Goal: Information Seeking & Learning: Learn about a topic

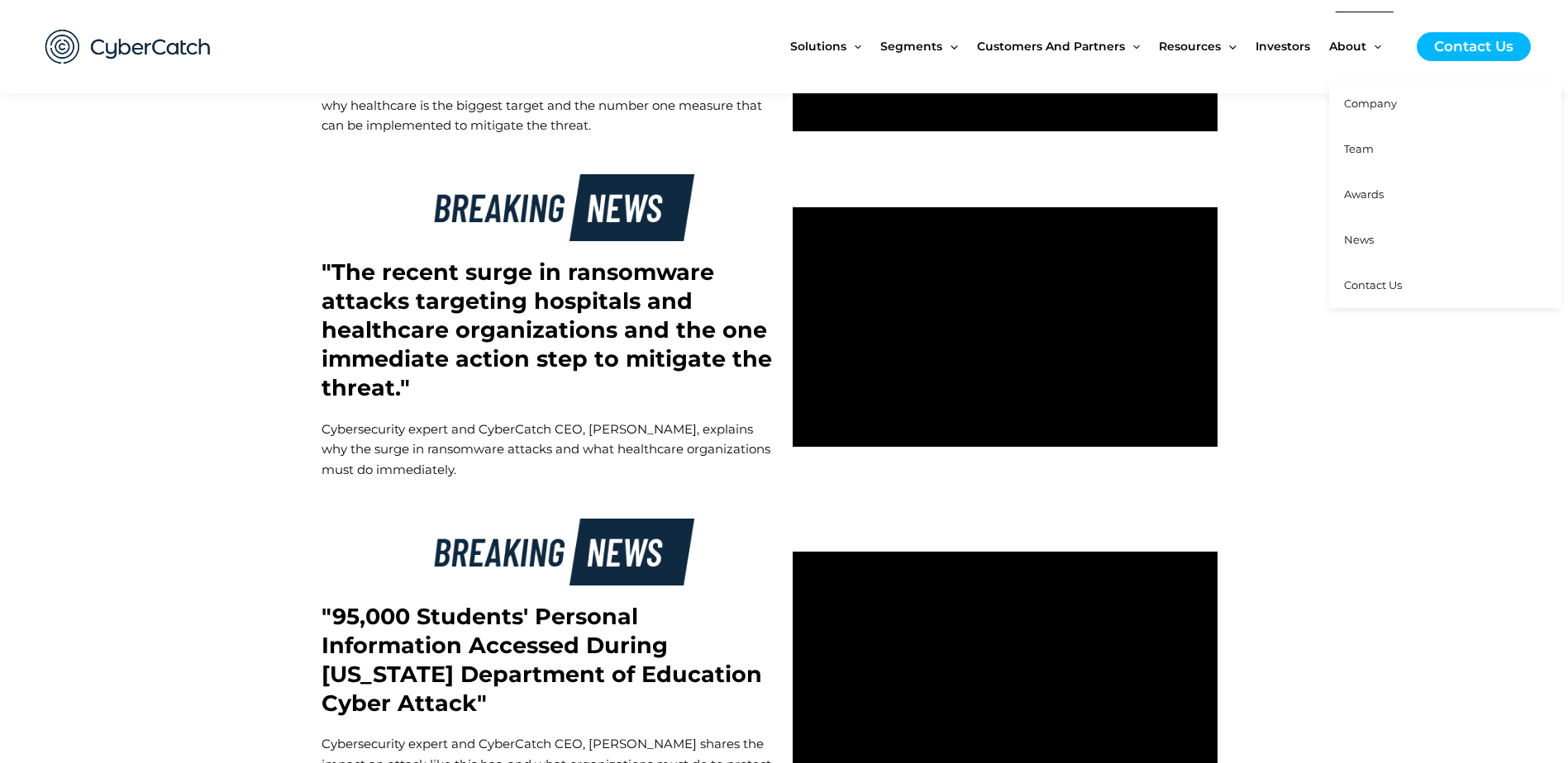
scroll to position [4792, 0]
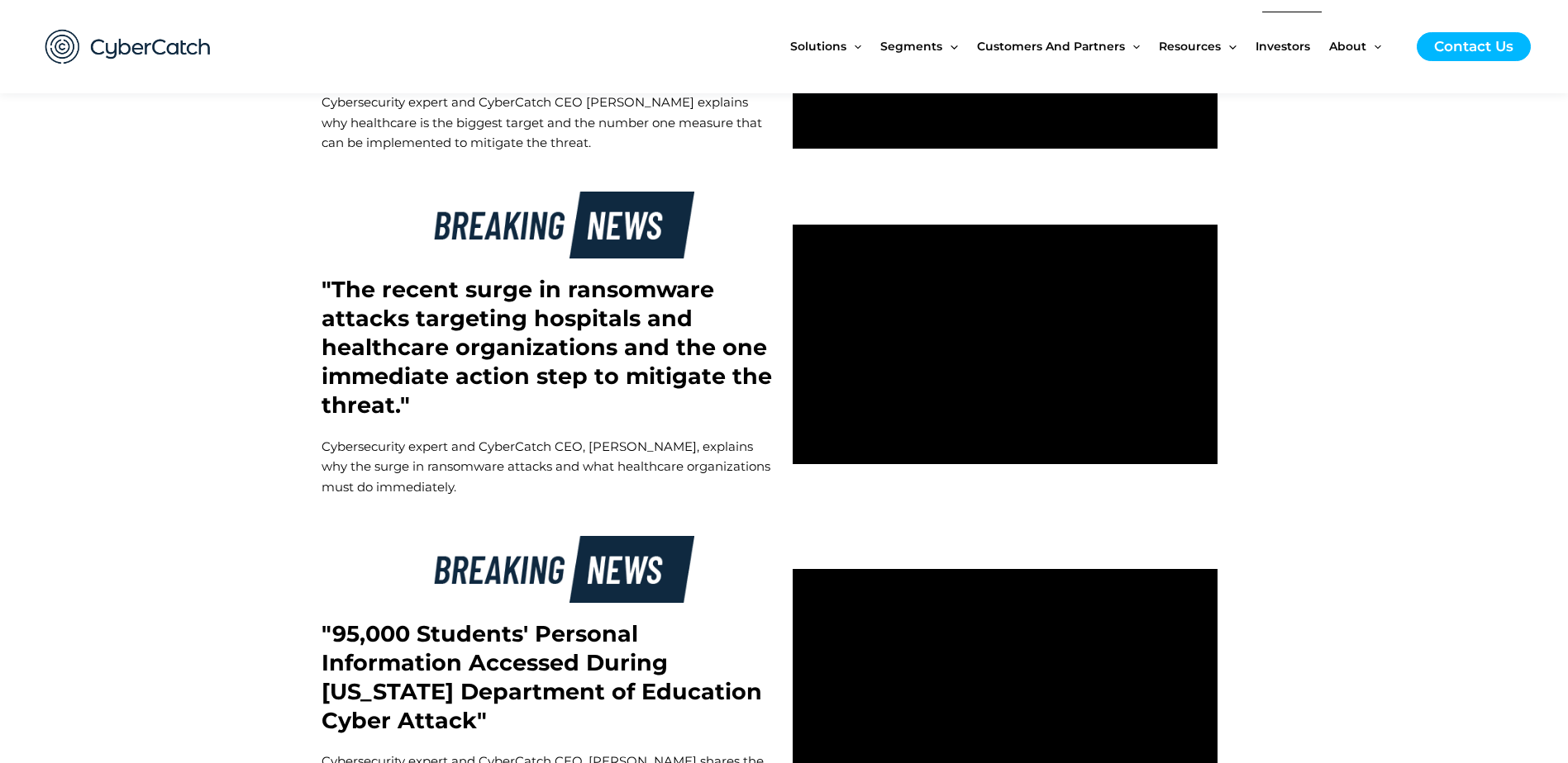
click at [1294, 47] on span "Investors" at bounding box center [1283, 46] width 54 height 70
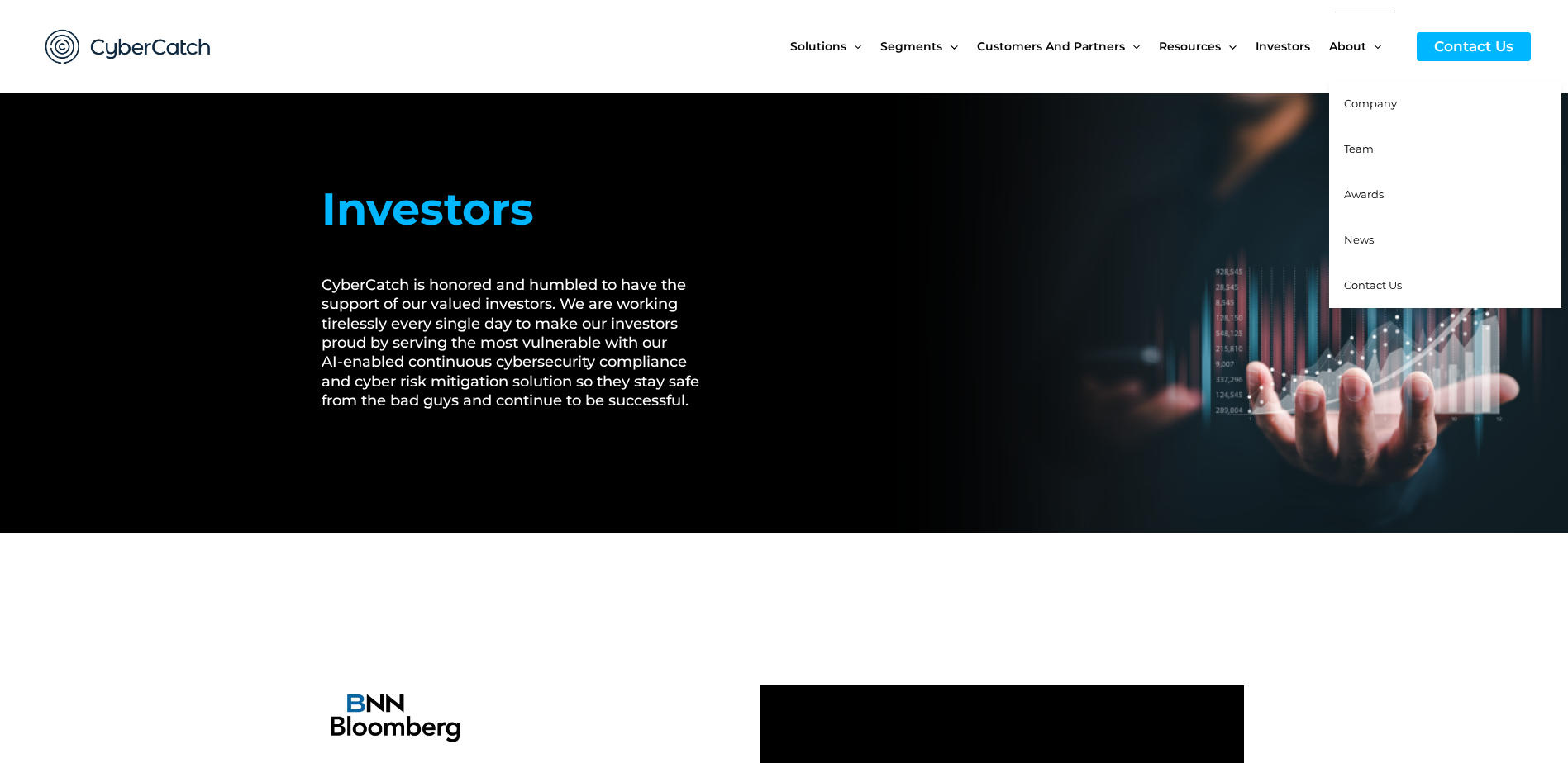
click at [1354, 143] on span "Team" at bounding box center [1359, 149] width 30 height 13
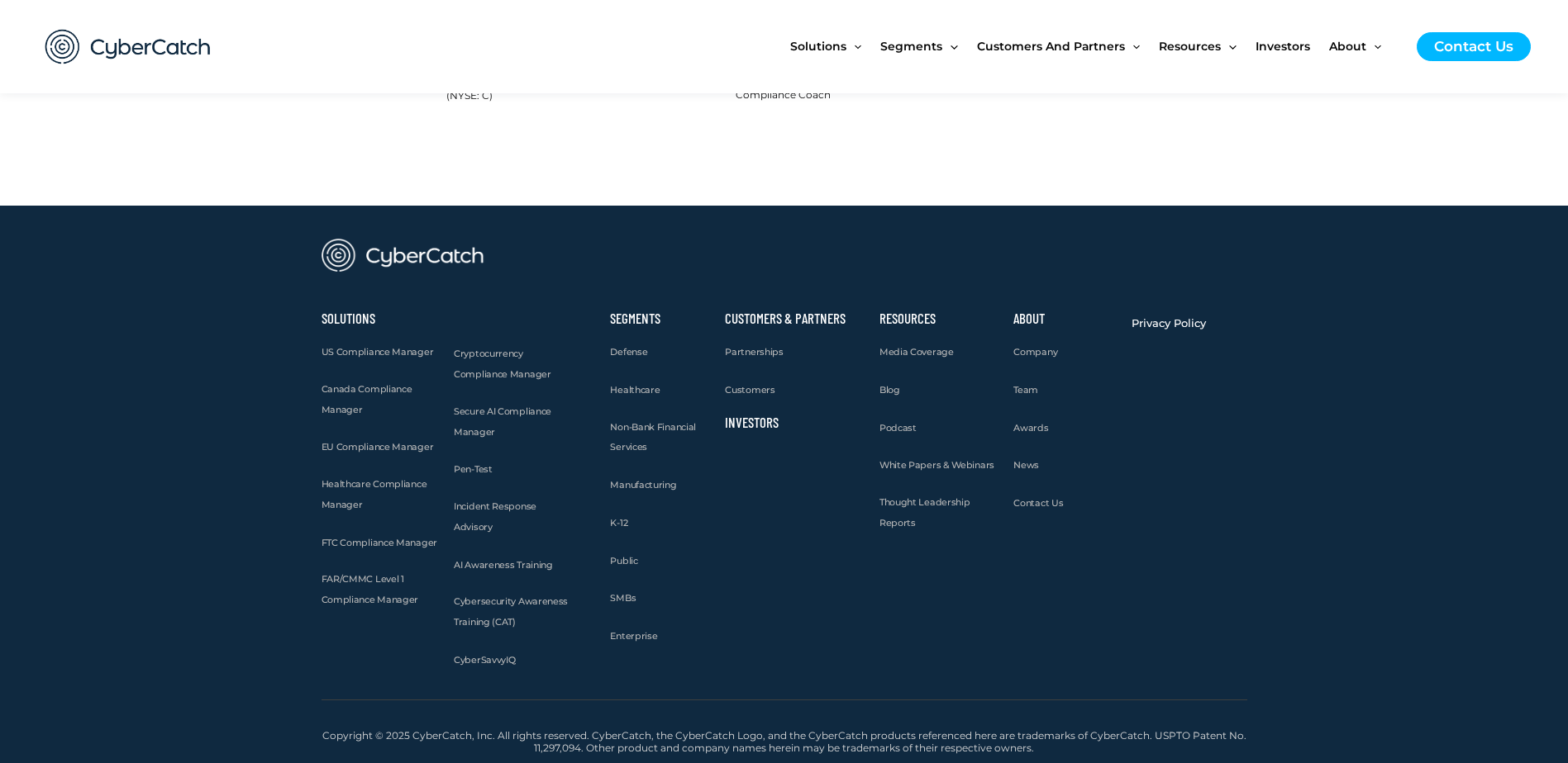
scroll to position [1927, 0]
